Goal: Information Seeking & Learning: Check status

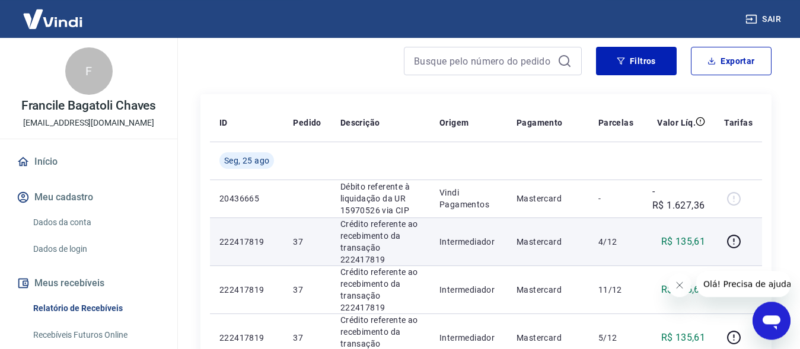
scroll to position [121, 0]
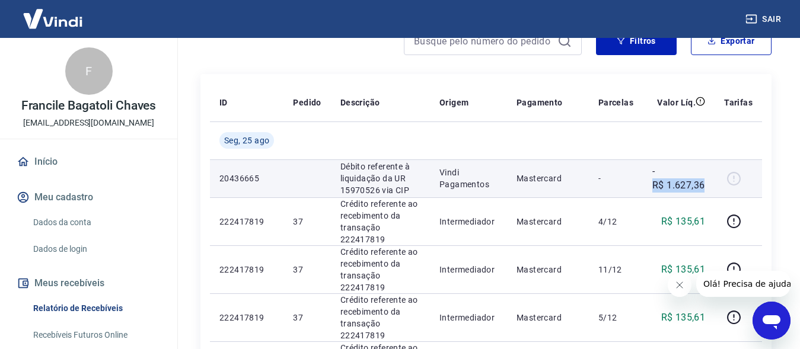
drag, startPoint x: 711, startPoint y: 189, endPoint x: 651, endPoint y: 184, distance: 60.1
click at [651, 184] on td "-R$ 1.627,36" at bounding box center [679, 179] width 72 height 38
copy p "R$ 1.627,36"
